Goal: Submit feedback/report problem

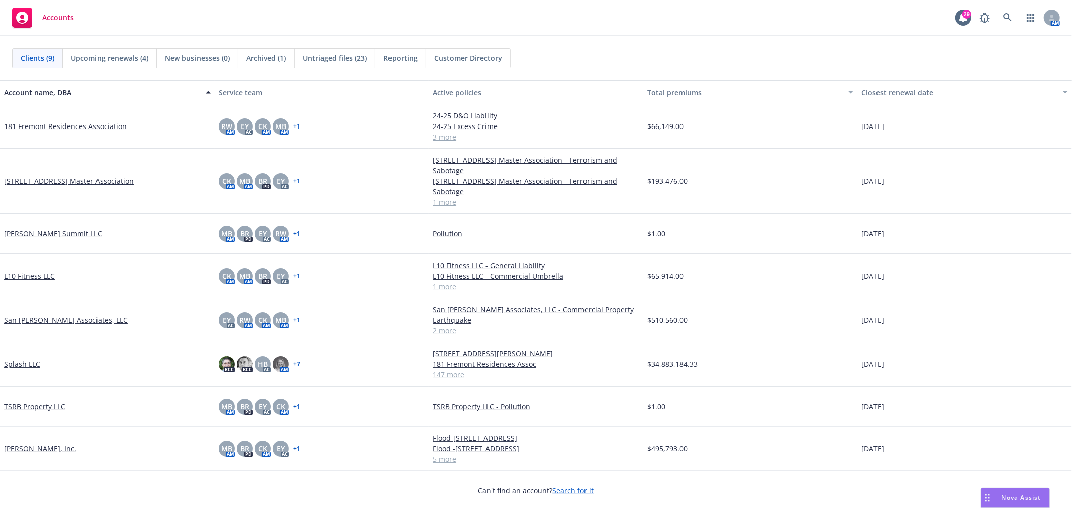
click at [1005, 499] on span "Nova Assist" at bounding box center [1021, 498] width 40 height 9
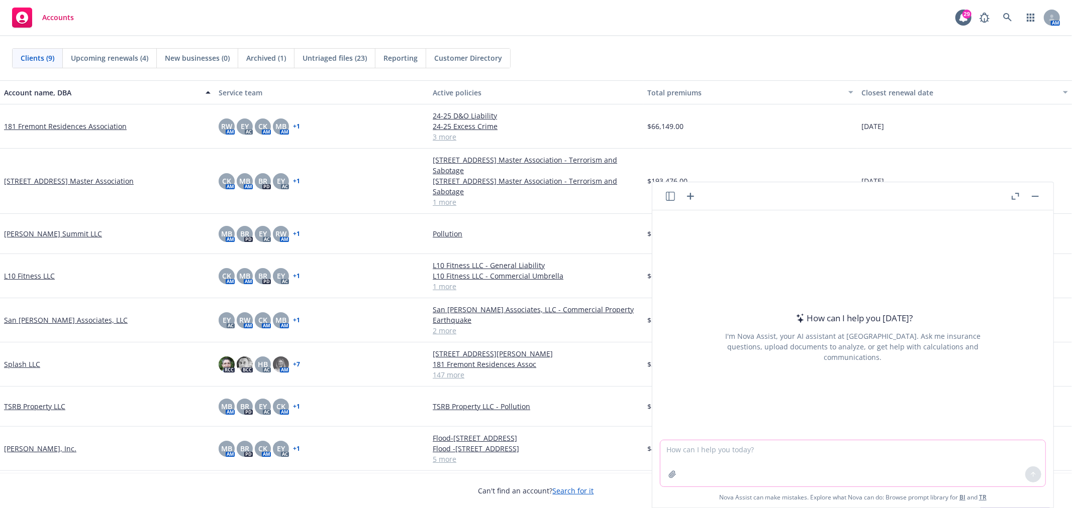
click at [741, 448] on textarea at bounding box center [852, 464] width 385 height 46
paste textarea "- All the NI in Columns A ( rows 172-193) are also listed as the same in the 20…"
type textarea "i am listing errors cross checking- is this clear?- All the NI in Columns A ( r…"
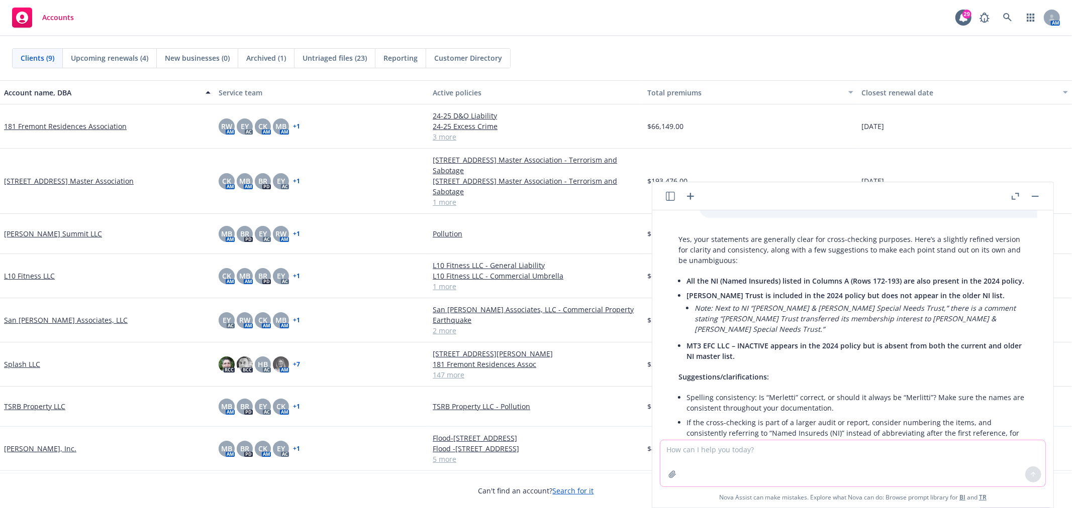
scroll to position [112, 0]
click at [757, 349] on li "MT3 EFC LLC – INACTIVE appears in the 2024 policy but is absent from both the c…" at bounding box center [856, 348] width 341 height 25
click at [767, 348] on li "MT3 EFC LLC – INACTIVE appears in the 2024 policy but is absent from both the c…" at bounding box center [856, 348] width 341 height 25
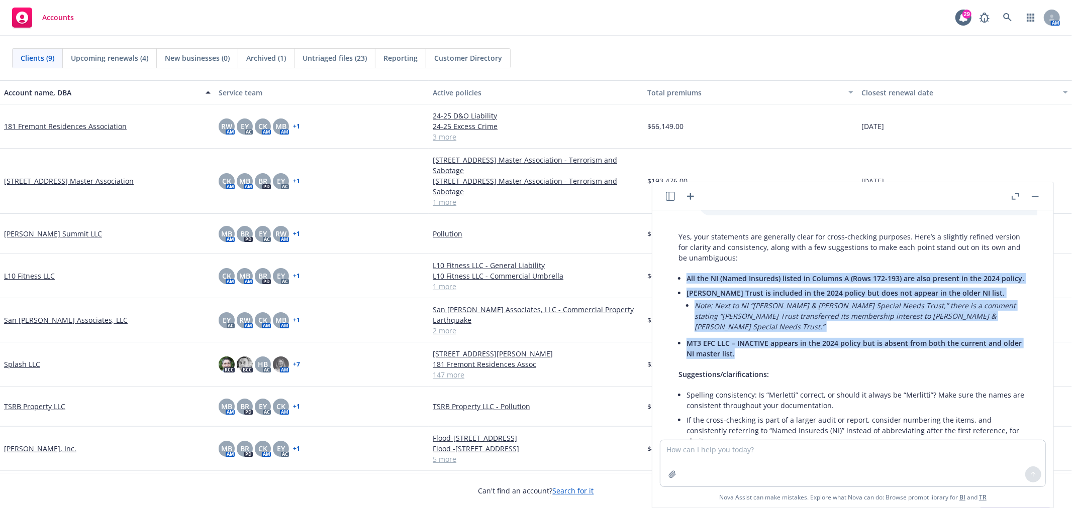
drag, startPoint x: 764, startPoint y: 348, endPoint x: 674, endPoint y: 255, distance: 129.0
click at [674, 255] on div "Yes, your statements are generally clear for cross-checking purposes. Here’s a …" at bounding box center [852, 350] width 369 height 244
copy ul "All the NI (Named Insureds) listed in Columns A (Rows 172-193) are also present…"
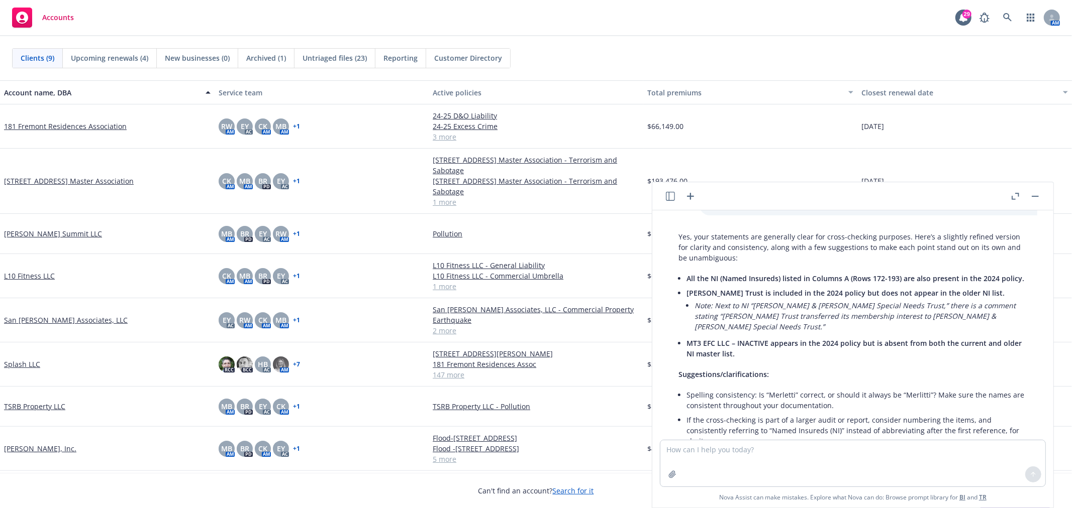
click at [1034, 383] on div "i am listing errors cross checking- is this clear?- All the NI in Columns A ( r…" at bounding box center [852, 326] width 401 height 230
